Goal: Navigation & Orientation: Find specific page/section

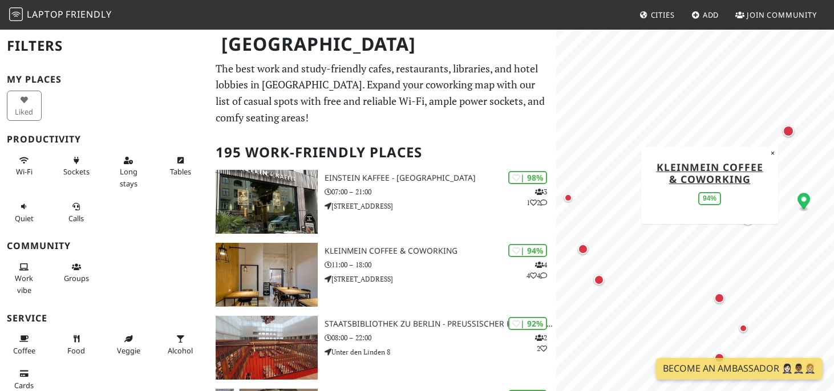
click at [792, 134] on div "Map marker" at bounding box center [788, 131] width 11 height 11
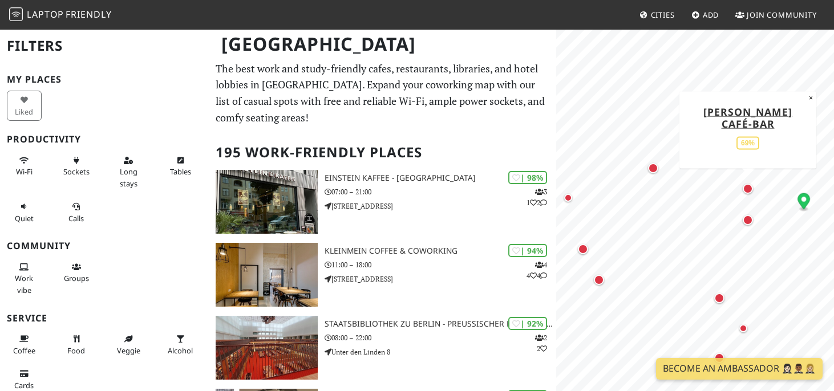
click at [749, 189] on div "Map marker" at bounding box center [748, 189] width 10 height 10
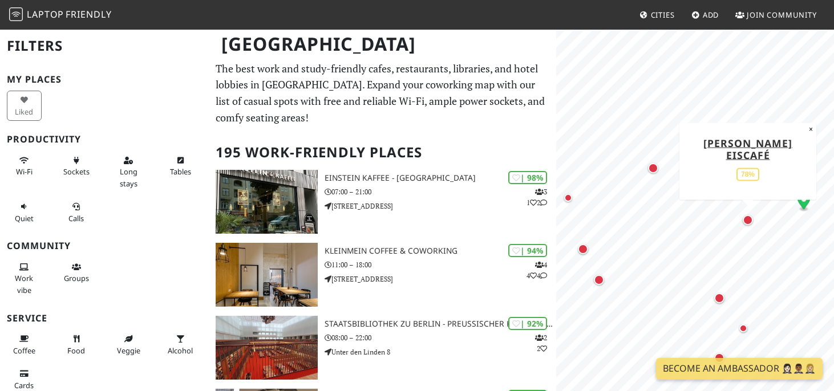
click at [748, 223] on div "Map marker" at bounding box center [748, 220] width 10 height 10
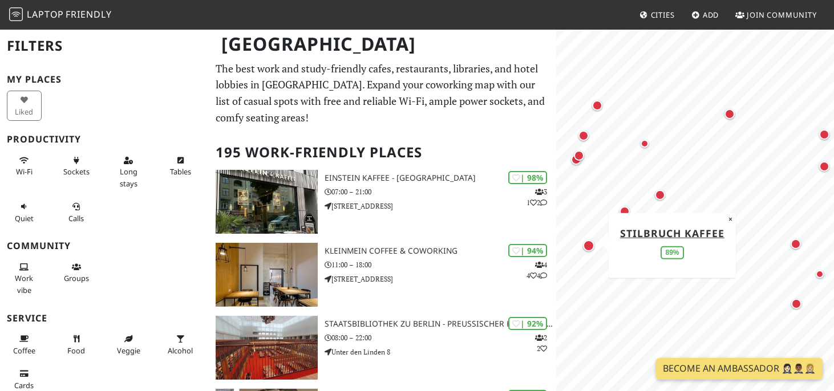
click at [595, 248] on div "Map marker" at bounding box center [589, 246] width 16 height 16
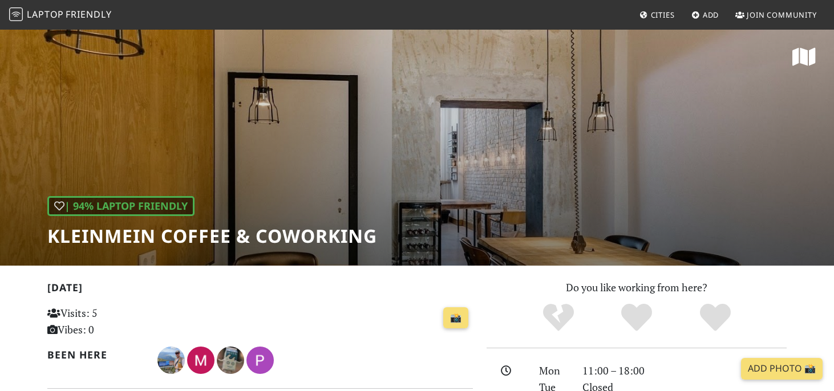
click at [541, 179] on div "| 94% Laptop Friendly KleinMein Coffee & Coworking" at bounding box center [417, 147] width 834 height 237
click at [421, 217] on div "| 94% Laptop Friendly KleinMein Coffee & Coworking" at bounding box center [417, 147] width 834 height 237
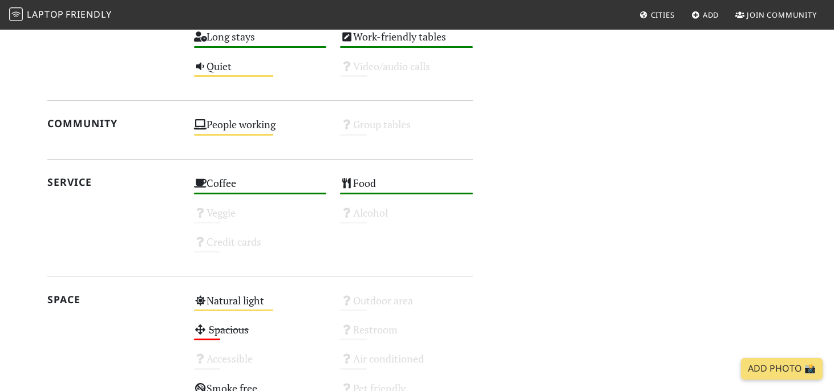
scroll to position [881, 0]
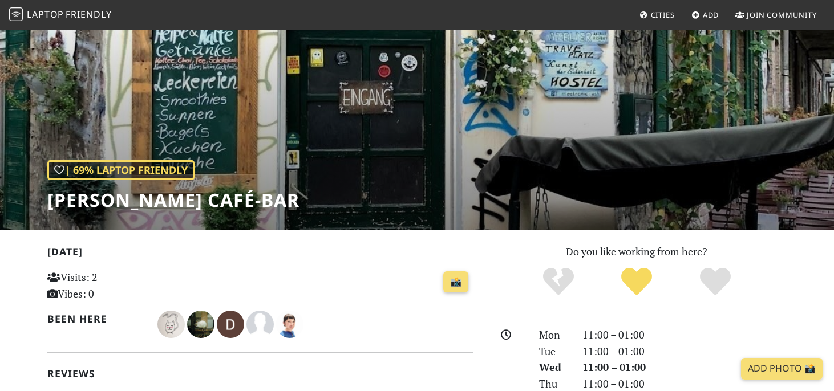
scroll to position [33, 0]
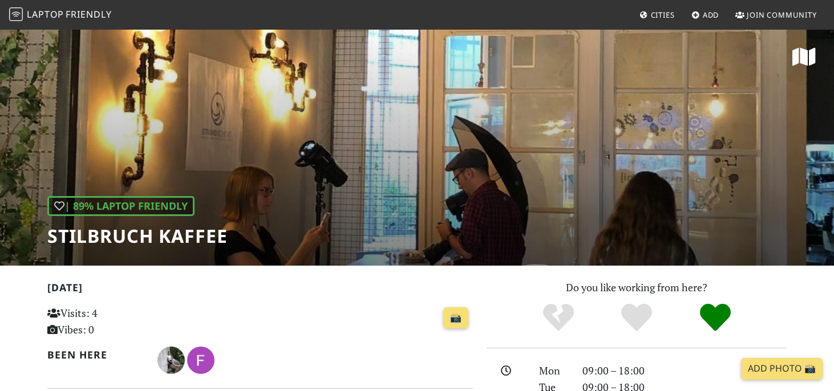
click at [481, 213] on div "| 89% Laptop Friendly Stilbruch Kaffee" at bounding box center [417, 147] width 834 height 237
click at [404, 183] on div "| 89% Laptop Friendly Stilbruch Kaffee" at bounding box center [417, 147] width 834 height 237
